Goal: Find contact information: Find contact information

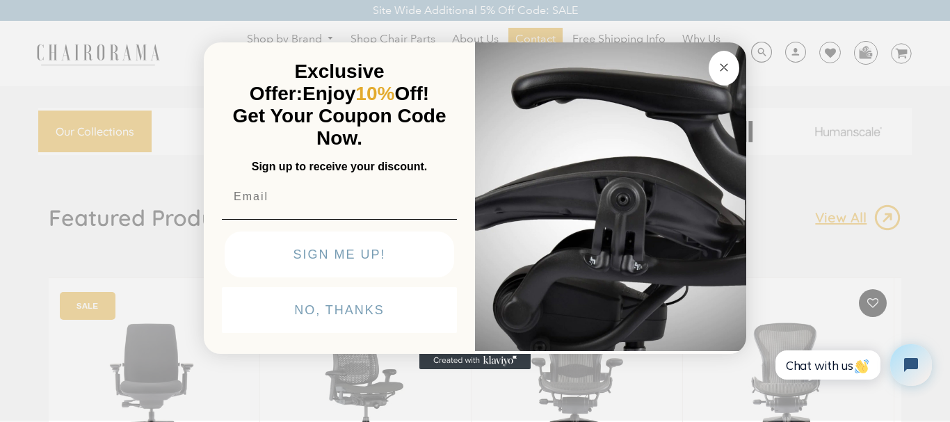
click at [721, 70] on icon "Close dialog" at bounding box center [724, 67] width 17 height 17
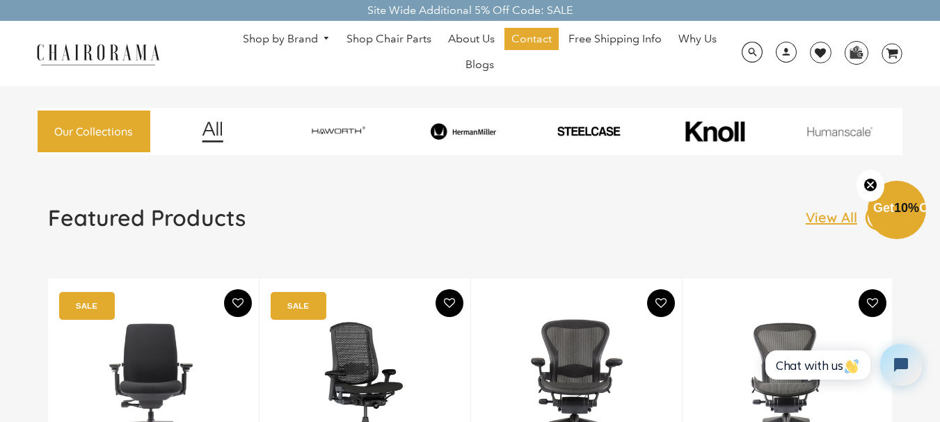
click at [428, 221] on div "Featured Products View All" at bounding box center [470, 223] width 844 height 39
click at [472, 35] on span "About Us" at bounding box center [471, 39] width 47 height 15
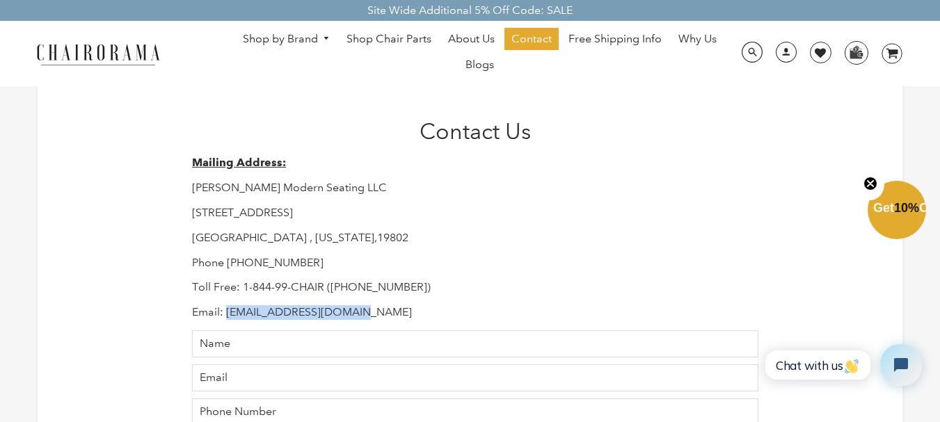
drag, startPoint x: 229, startPoint y: 309, endPoint x: 362, endPoint y: 310, distance: 132.9
click at [362, 310] on p "Email: Support@chairorama.com" at bounding box center [475, 312] width 566 height 15
copy p "Support@chairorama.com"
click at [467, 39] on span "About Us" at bounding box center [471, 39] width 47 height 15
